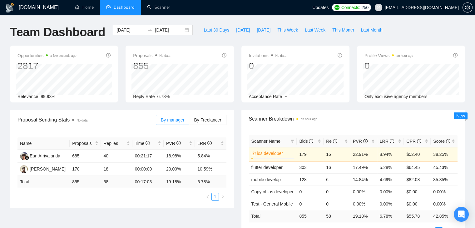
click at [407, 11] on span "[EMAIL_ADDRESS][DOMAIN_NAME]" at bounding box center [417, 7] width 92 height 20
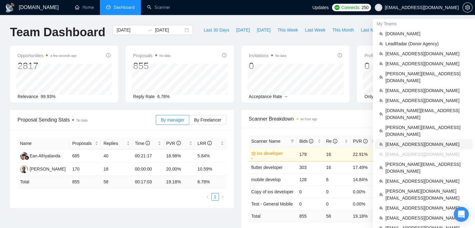
click at [391, 141] on span "[EMAIL_ADDRESS][DOMAIN_NAME]" at bounding box center [427, 144] width 83 height 7
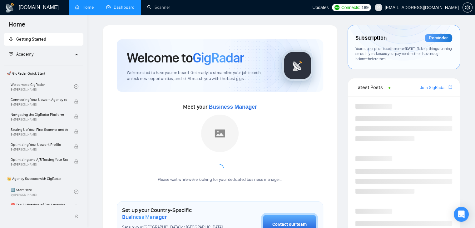
click at [128, 7] on link "Dashboard" at bounding box center [120, 7] width 28 height 5
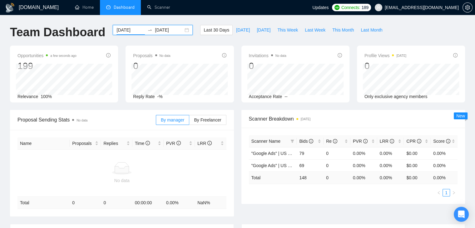
click at [128, 30] on input "[DATE]" at bounding box center [131, 30] width 28 height 7
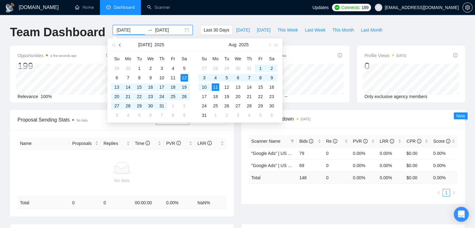
click at [121, 47] on button "button" at bounding box center [120, 44] width 7 height 13
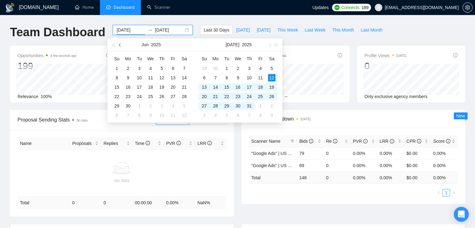
click at [121, 47] on button "button" at bounding box center [120, 44] width 7 height 13
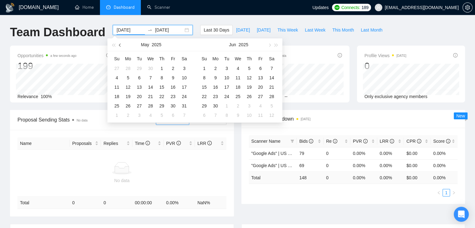
click at [121, 47] on button "button" at bounding box center [120, 44] width 7 height 13
type input "[DATE]"
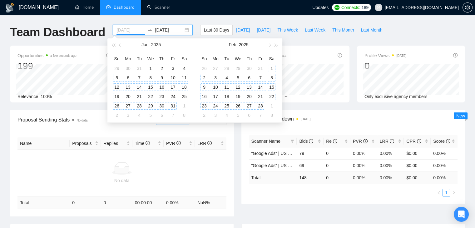
click at [150, 70] on div "1" at bounding box center [151, 69] width 8 height 8
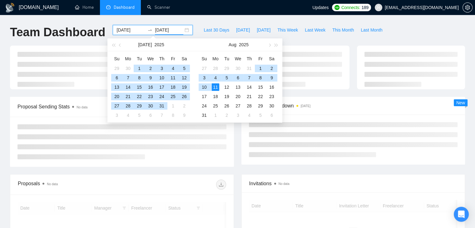
type input "[DATE]"
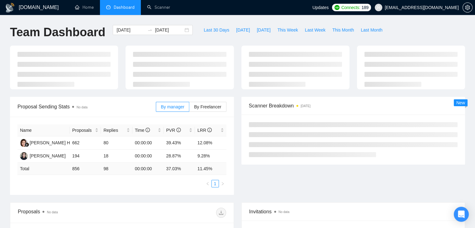
click at [386, 38] on div "Team Dashboard [DATE] [DATE] Last 30 Days [DATE] [DATE] This Week Last Week Thi…" at bounding box center [237, 35] width 463 height 21
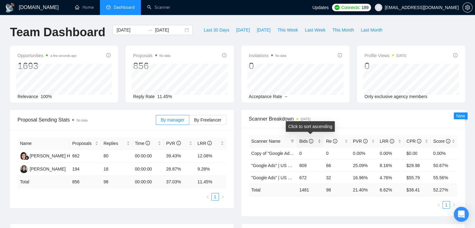
click at [319, 143] on div "Bids" at bounding box center [310, 141] width 22 height 7
click at [320, 143] on div "Bids" at bounding box center [310, 141] width 22 height 7
click at [352, 116] on span "Scanner Breakdown [DATE]" at bounding box center [353, 119] width 209 height 8
drag, startPoint x: 280, startPoint y: 153, endPoint x: 256, endPoint y: 107, distance: 51.9
click at [256, 107] on div "Opportunities a few seconds ago 1693 Relevance 100% Proposals No data 856 Reply…" at bounding box center [237, 78] width 463 height 64
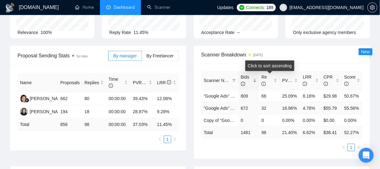
scroll to position [81, 0]
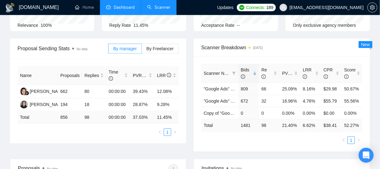
click at [158, 10] on link "Scanner" at bounding box center [158, 7] width 23 height 5
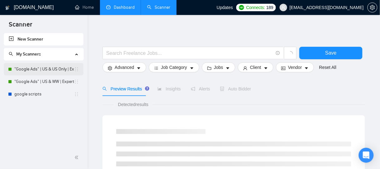
click at [48, 71] on link ""Google Ads" | US & US Only | Expert" at bounding box center [44, 69] width 60 height 13
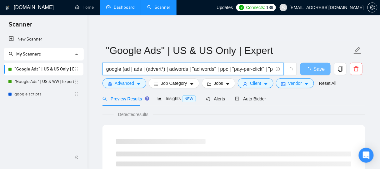
scroll to position [0, 28]
drag, startPoint x: 107, startPoint y: 69, endPoint x: 284, endPoint y: 78, distance: 177.8
click at [284, 78] on div "google (ad | ads | (advert*) | adwords | "ad words" | ppc | "pay-per-click" | "…" at bounding box center [199, 71] width 197 height 16
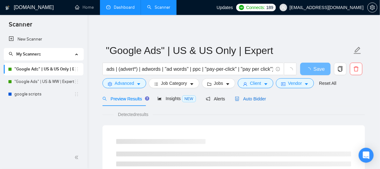
click at [249, 99] on span "Auto Bidder" at bounding box center [250, 99] width 31 height 5
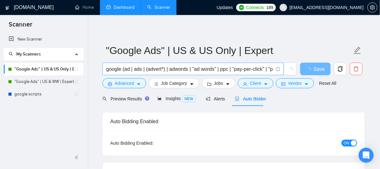
checkbox input "true"
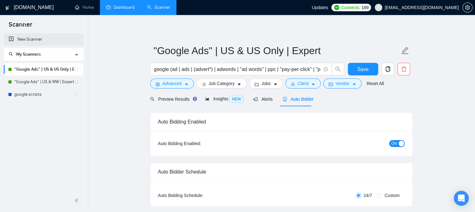
click at [48, 43] on link "New Scanner" at bounding box center [44, 39] width 70 height 13
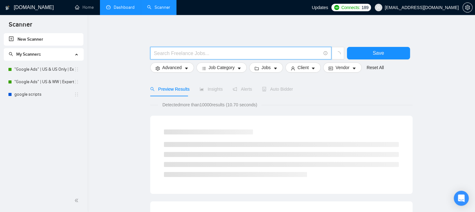
click at [159, 54] on input "text" at bounding box center [237, 53] width 167 height 8
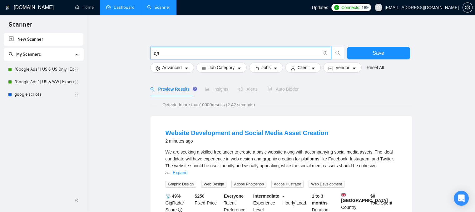
type input "с"
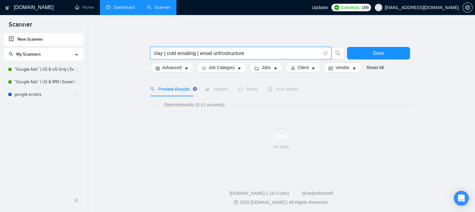
click at [224, 55] on input "clay | cold emailing | email unfrostructure" at bounding box center [237, 53] width 167 height 8
click at [252, 53] on input "clay | cold emailing | email unfrastructure" at bounding box center [237, 53] width 167 height 8
click at [200, 53] on input "clay | cold emailing | email unfrastructure)" at bounding box center [237, 53] width 167 height 8
click at [195, 54] on input "clay | cold emailing | (email unfrastructure)" at bounding box center [237, 53] width 167 height 8
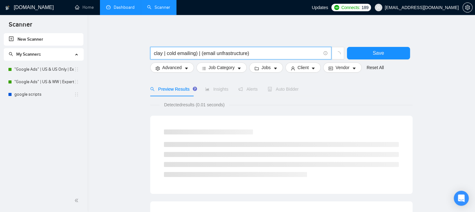
click at [167, 52] on input "clay | cold emailing) | (email unfrastructure)" at bounding box center [237, 53] width 167 height 8
click at [167, 53] on input "clay | cold emailing) | (email unfrastructure)" at bounding box center [237, 53] width 167 height 8
click at [161, 53] on input "clay | (cold emailing) | (email unfrastructure)" at bounding box center [237, 53] width 167 height 8
click at [154, 55] on input "clay) | (cold emailing) | (email unfrastructure)" at bounding box center [237, 53] width 167 height 8
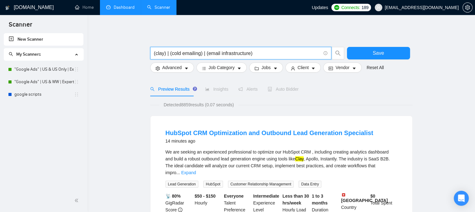
click at [253, 55] on input "(clay) | (cold emailing) | (email infrastructure)" at bounding box center [237, 53] width 167 height 8
paste input "(email | "e mail" | "e - mail") ((market*) | campaign | company | automation | …"
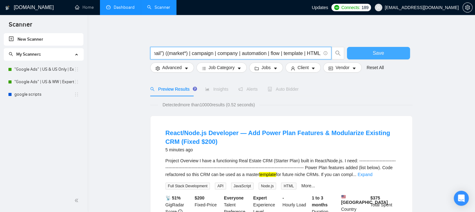
type input "(clay) | (cold emailing) | (email infrastructure) | (email | "e mail" | "e - ma…"
click at [358, 52] on button "Save" at bounding box center [378, 53] width 63 height 13
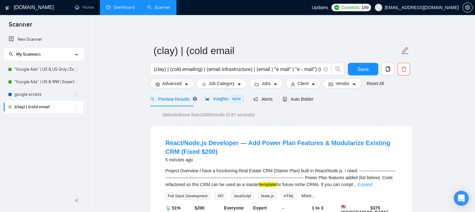
click at [213, 98] on span "Insights NEW" at bounding box center [224, 98] width 38 height 5
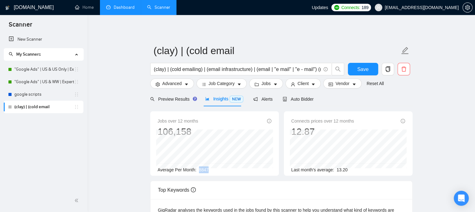
drag, startPoint x: 198, startPoint y: 171, endPoint x: 212, endPoint y: 170, distance: 14.4
click at [212, 170] on div "Average Per Month: 8847" at bounding box center [215, 169] width 114 height 7
click at [313, 88] on button "Client" at bounding box center [304, 83] width 36 height 10
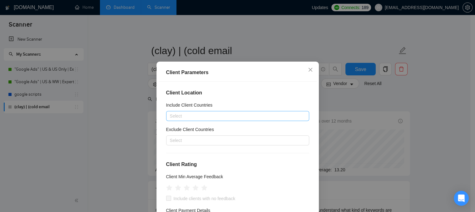
click at [193, 119] on div at bounding box center [235, 116] width 134 height 8
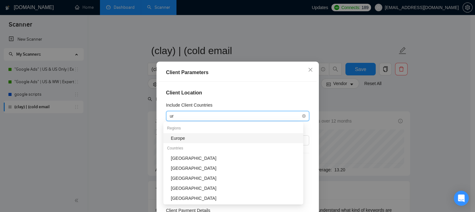
type input "uni"
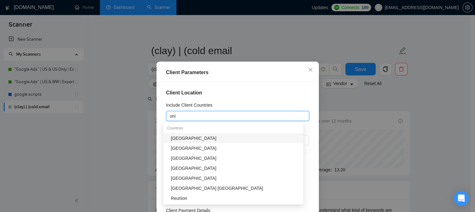
click at [185, 139] on div "[GEOGRAPHIC_DATA]" at bounding box center [235, 138] width 129 height 7
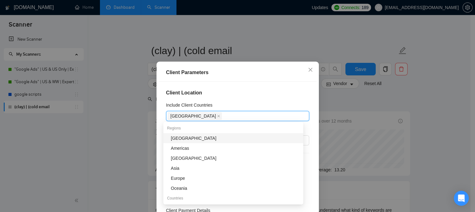
click at [263, 94] on h4 "Client Location" at bounding box center [237, 93] width 143 height 8
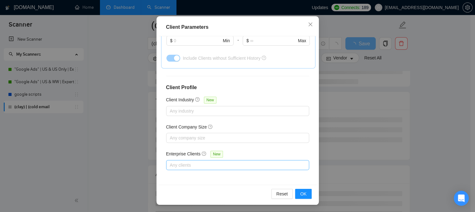
scroll to position [94, 0]
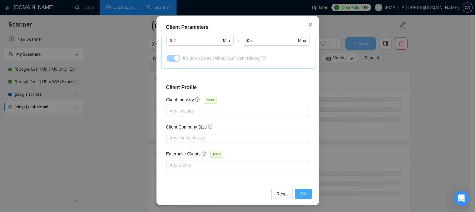
click at [299, 192] on button "OK" at bounding box center [303, 194] width 16 height 10
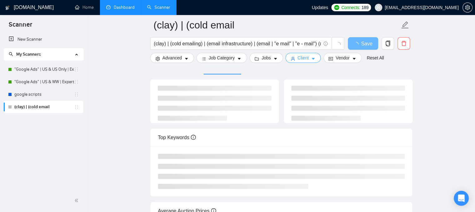
scroll to position [0, 0]
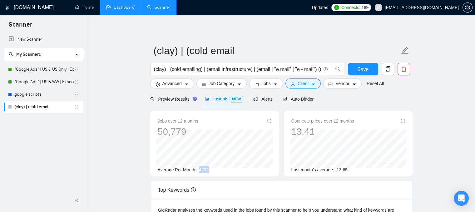
drag, startPoint x: 199, startPoint y: 169, endPoint x: 209, endPoint y: 169, distance: 10.3
click at [209, 169] on div "Average Per Month: 4232" at bounding box center [215, 169] width 114 height 7
click at [308, 86] on button "Client" at bounding box center [304, 83] width 36 height 10
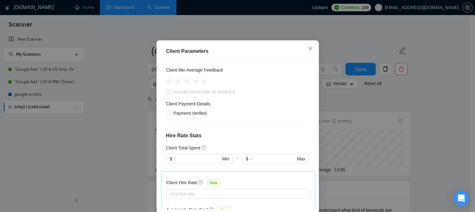
scroll to position [54, 0]
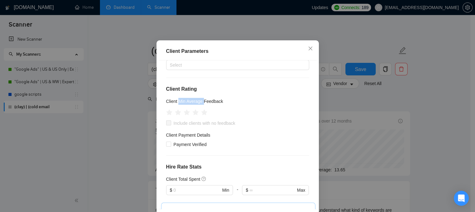
drag, startPoint x: 176, startPoint y: 123, endPoint x: 203, endPoint y: 122, distance: 26.6
click at [203, 105] on h5 "Client Min Average Feedback" at bounding box center [194, 101] width 57 height 7
click at [193, 115] on icon "star" at bounding box center [195, 112] width 7 height 6
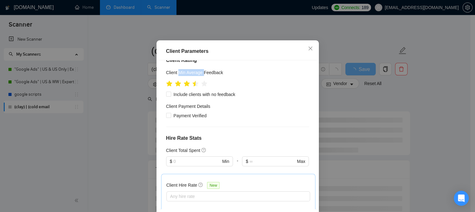
scroll to position [85, 0]
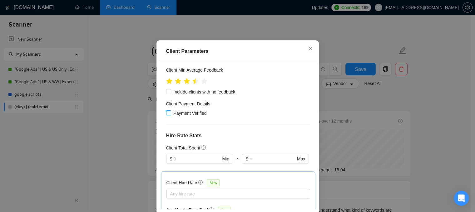
click at [198, 117] on span "Payment Verified" at bounding box center [190, 113] width 38 height 7
click at [171, 115] on input "Payment Verified" at bounding box center [168, 112] width 4 height 4
checkbox input "true"
click at [193, 162] on input "text" at bounding box center [196, 158] width 47 height 7
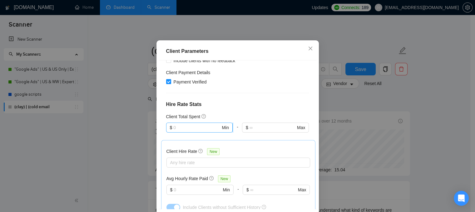
click at [183, 133] on span "$ Min" at bounding box center [199, 128] width 67 height 10
click at [185, 131] on input "text" at bounding box center [196, 127] width 47 height 7
click at [174, 181] on div "$1,000" at bounding box center [196, 180] width 58 height 7
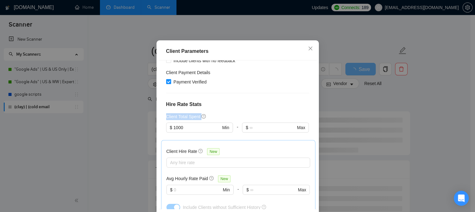
drag, startPoint x: 164, startPoint y: 137, endPoint x: 198, endPoint y: 142, distance: 33.8
click at [198, 140] on div "Client Total Spent $ 1000 Min - $ Max" at bounding box center [237, 126] width 143 height 27
click at [187, 131] on input "1000" at bounding box center [196, 127] width 47 height 7
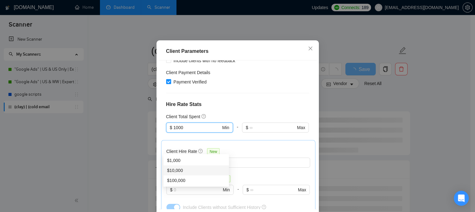
click at [254, 93] on div at bounding box center [237, 93] width 143 height 0
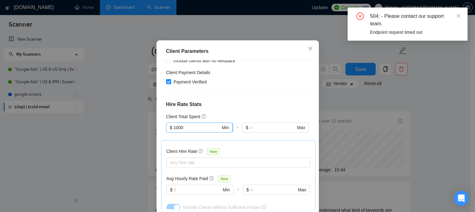
click at [194, 131] on input "1000" at bounding box center [196, 127] width 47 height 7
click at [181, 168] on div "$10,000" at bounding box center [196, 170] width 58 height 7
type input "10000"
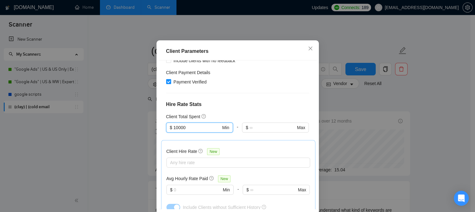
click at [245, 108] on h4 "Hire Rate Stats" at bounding box center [237, 105] width 143 height 8
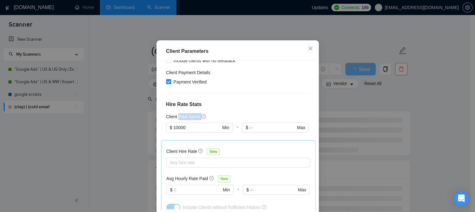
drag, startPoint x: 176, startPoint y: 138, endPoint x: 200, endPoint y: 142, distance: 24.4
click at [200, 140] on div "Client Total Spent $ 10000 Min - $ Max" at bounding box center [237, 126] width 143 height 27
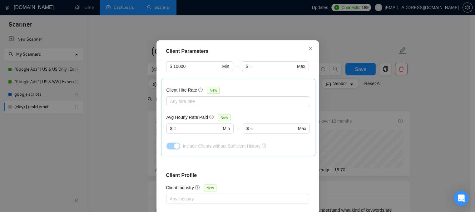
scroll to position [179, 0]
click at [309, 51] on icon "close" at bounding box center [310, 48] width 5 height 5
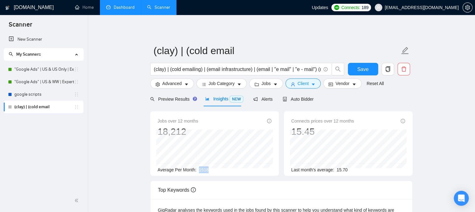
drag, startPoint x: 199, startPoint y: 168, endPoint x: 209, endPoint y: 170, distance: 9.8
click at [209, 170] on div "Average Per Month: 1518" at bounding box center [215, 169] width 114 height 7
click at [215, 82] on span "Job Category" at bounding box center [222, 83] width 26 height 7
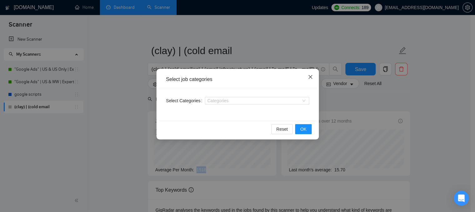
click at [310, 78] on icon "close" at bounding box center [310, 76] width 5 height 5
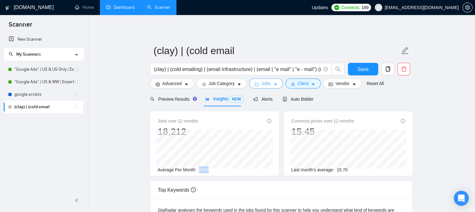
click at [258, 81] on button "Jobs" at bounding box center [266, 83] width 34 height 10
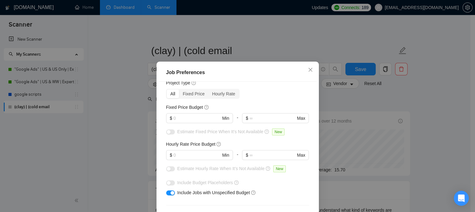
scroll to position [31, 0]
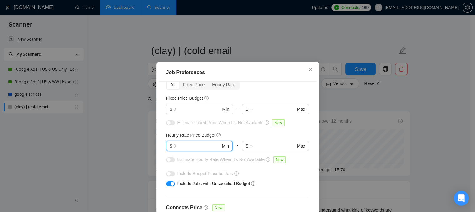
click at [174, 145] on input "text" at bounding box center [196, 146] width 47 height 7
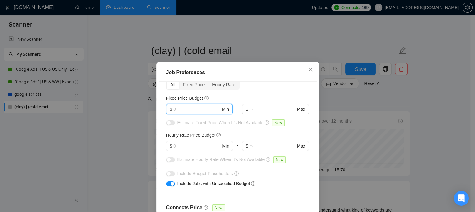
click at [179, 110] on input "text" at bounding box center [196, 109] width 47 height 7
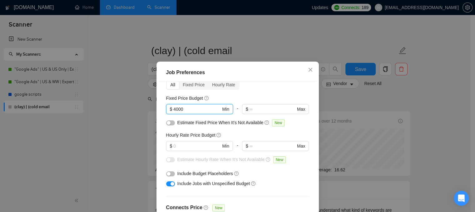
type input "4000"
drag, startPoint x: 175, startPoint y: 122, endPoint x: 213, endPoint y: 122, distance: 37.8
click at [213, 122] on span "Estimate Fixed Price When It’s Not Available" at bounding box center [221, 122] width 86 height 5
click at [169, 124] on button "button" at bounding box center [170, 122] width 9 height 5
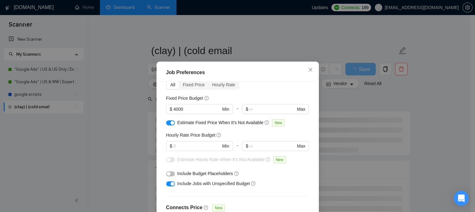
click at [221, 125] on span "Estimate Fixed Price When It’s Not Available" at bounding box center [221, 122] width 86 height 5
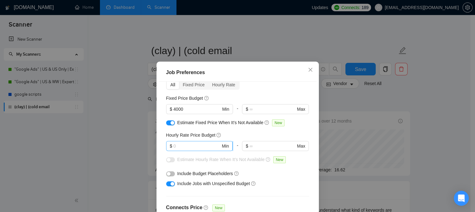
click at [182, 144] on input "text" at bounding box center [196, 146] width 47 height 7
drag, startPoint x: 164, startPoint y: 135, endPoint x: 186, endPoint y: 135, distance: 22.5
click at [186, 135] on h5 "Hourly Rate Price Budget" at bounding box center [190, 135] width 49 height 7
click at [183, 147] on input "text" at bounding box center [196, 146] width 47 height 7
type input "50"
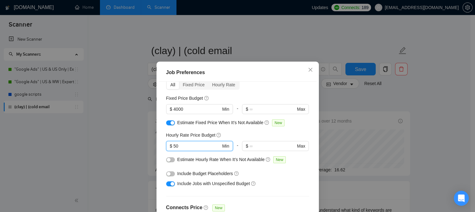
click at [170, 158] on button "button" at bounding box center [170, 159] width 9 height 5
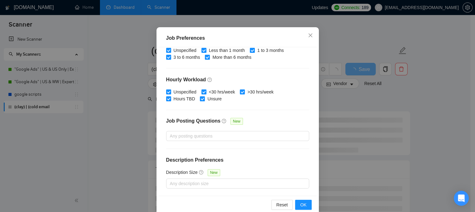
scroll to position [45, 0]
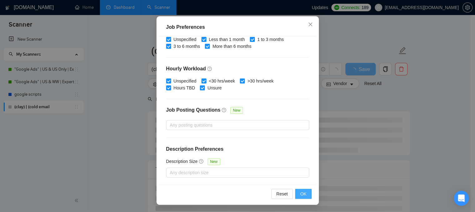
click at [298, 191] on button "OK" at bounding box center [303, 194] width 16 height 10
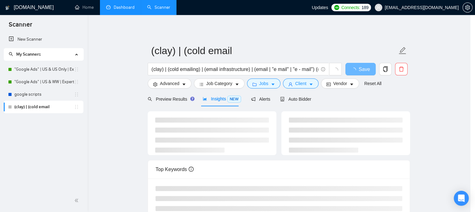
scroll to position [21, 0]
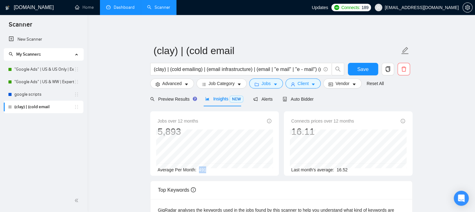
drag, startPoint x: 199, startPoint y: 169, endPoint x: 207, endPoint y: 170, distance: 8.5
click at [207, 170] on div "Average Per Month: 491" at bounding box center [215, 169] width 114 height 7
click at [332, 85] on button "Vendor" at bounding box center [343, 83] width 38 height 10
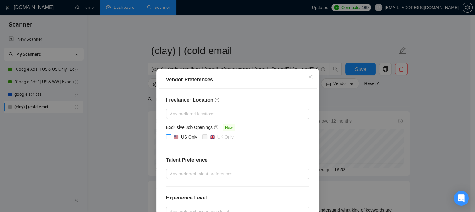
click at [174, 137] on img at bounding box center [176, 137] width 4 height 4
click at [171, 137] on input "US Only" at bounding box center [168, 136] width 4 height 4
checkbox input "true"
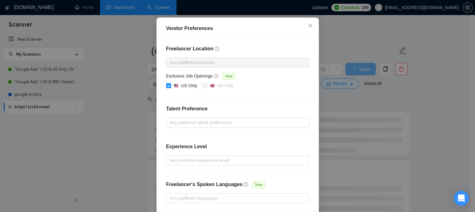
scroll to position [77, 0]
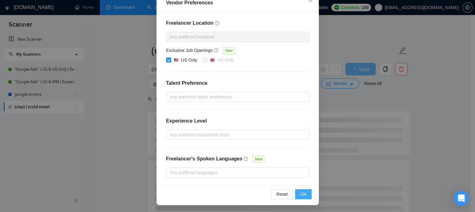
click at [298, 192] on button "OK" at bounding box center [303, 194] width 16 height 10
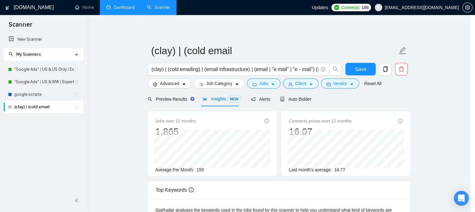
scroll to position [46, 0]
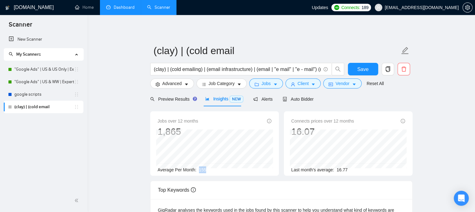
drag, startPoint x: 197, startPoint y: 170, endPoint x: 208, endPoint y: 168, distance: 10.5
click at [208, 168] on div "Average Per Month: 155" at bounding box center [215, 169] width 114 height 7
click at [255, 85] on icon "folder" at bounding box center [257, 84] width 4 height 4
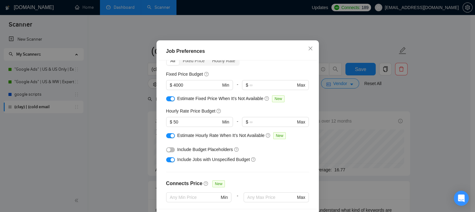
scroll to position [17, 0]
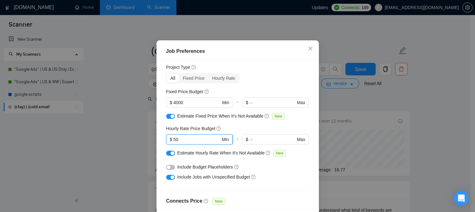
drag, startPoint x: 178, startPoint y: 157, endPoint x: 171, endPoint y: 159, distance: 6.6
click at [173, 143] on input "50" at bounding box center [196, 139] width 47 height 7
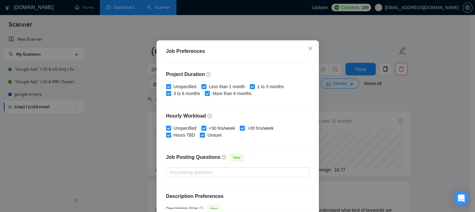
scroll to position [204, 0]
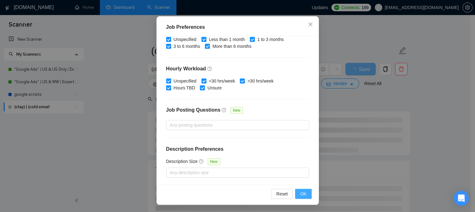
type input "100"
click at [300, 192] on span "OK" at bounding box center [303, 193] width 6 height 7
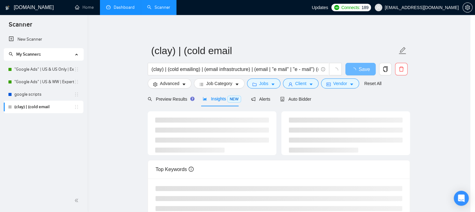
scroll to position [21, 0]
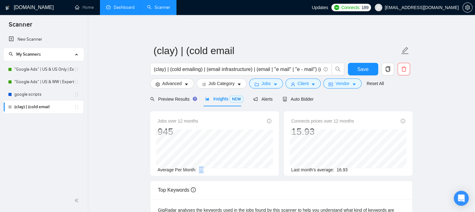
drag, startPoint x: 197, startPoint y: 168, endPoint x: 204, endPoint y: 169, distance: 7.6
click at [204, 169] on div "Average Per Month: 79" at bounding box center [215, 169] width 114 height 7
click at [337, 87] on button "Vendor" at bounding box center [343, 83] width 38 height 10
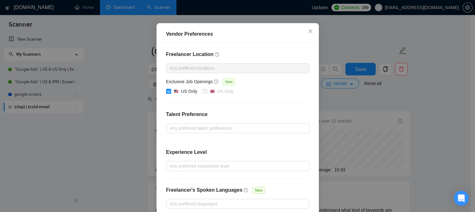
click at [181, 95] on div "US Only" at bounding box center [189, 91] width 16 height 7
click at [171, 93] on input "US Only" at bounding box center [168, 91] width 4 height 4
checkbox input "false"
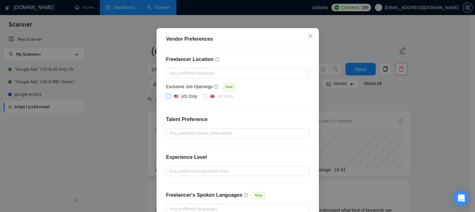
scroll to position [77, 0]
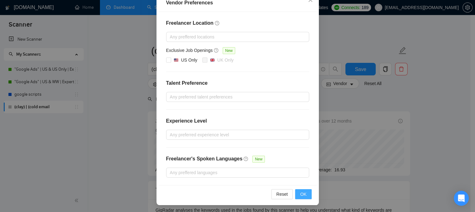
click at [300, 191] on span "OK" at bounding box center [303, 194] width 6 height 7
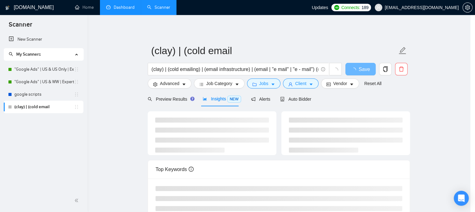
scroll to position [46, 0]
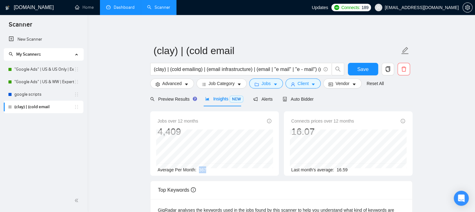
drag, startPoint x: 198, startPoint y: 168, endPoint x: 205, endPoint y: 170, distance: 7.0
click at [205, 170] on div "Average Per Month: 367" at bounding box center [215, 169] width 114 height 7
click at [291, 99] on span "Auto Bidder" at bounding box center [298, 99] width 31 height 5
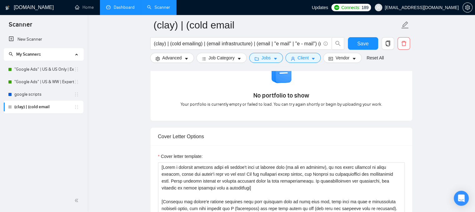
scroll to position [719, 0]
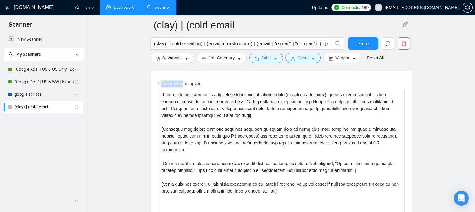
drag, startPoint x: 161, startPoint y: 81, endPoint x: 183, endPoint y: 84, distance: 22.4
click at [183, 84] on label "Cover letter template:" at bounding box center [180, 83] width 45 height 7
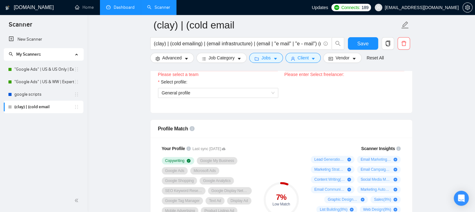
scroll to position [375, 0]
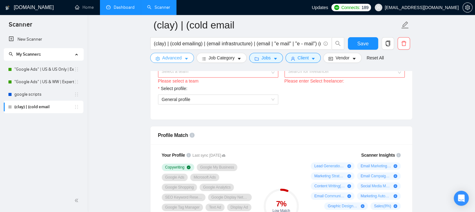
click at [183, 59] on button "Advanced" at bounding box center [172, 58] width 44 height 10
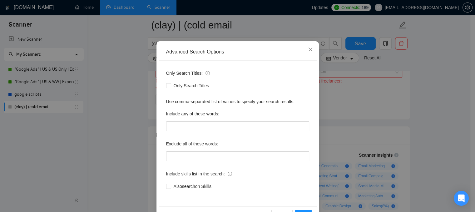
scroll to position [48, 0]
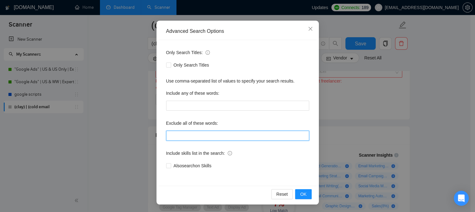
click at [172, 134] on input "text" at bounding box center [237, 136] width 143 height 10
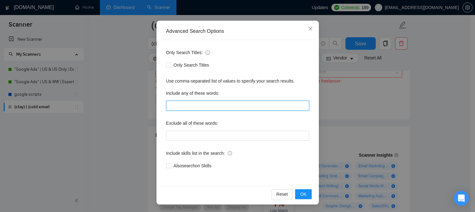
click at [178, 108] on input "text" at bounding box center [237, 106] width 143 height 10
type input "no agencies"
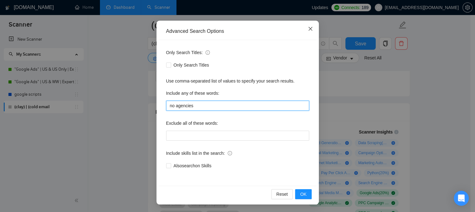
type input "no agencies"
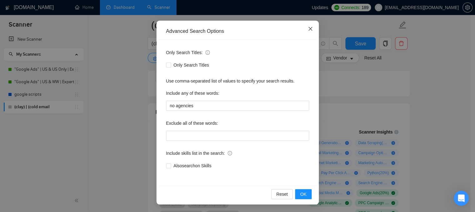
click at [309, 29] on icon "close" at bounding box center [311, 29] width 4 height 4
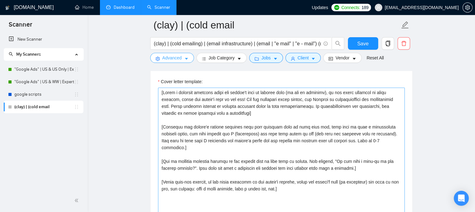
scroll to position [688, 0]
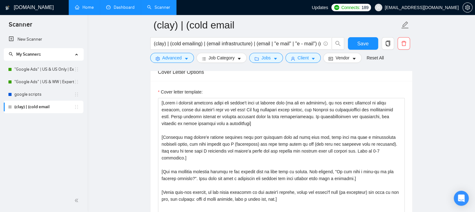
click at [79, 9] on link "Home" at bounding box center [84, 7] width 19 height 5
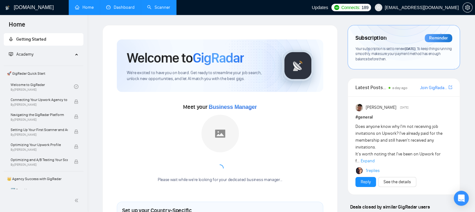
click at [169, 9] on link "Scanner" at bounding box center [158, 7] width 23 height 5
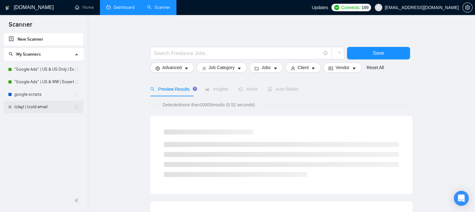
click at [49, 109] on link "(clay) | (cold email" at bounding box center [44, 107] width 60 height 13
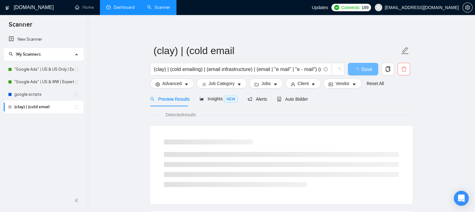
click at [399, 69] on span "delete" at bounding box center [404, 69] width 12 height 6
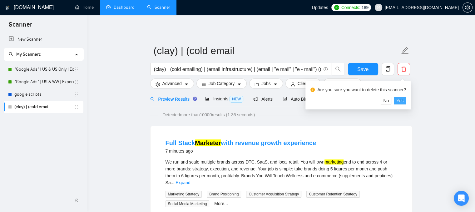
click at [399, 102] on span "Yes" at bounding box center [400, 100] width 7 height 7
